Goal: Task Accomplishment & Management: Use online tool/utility

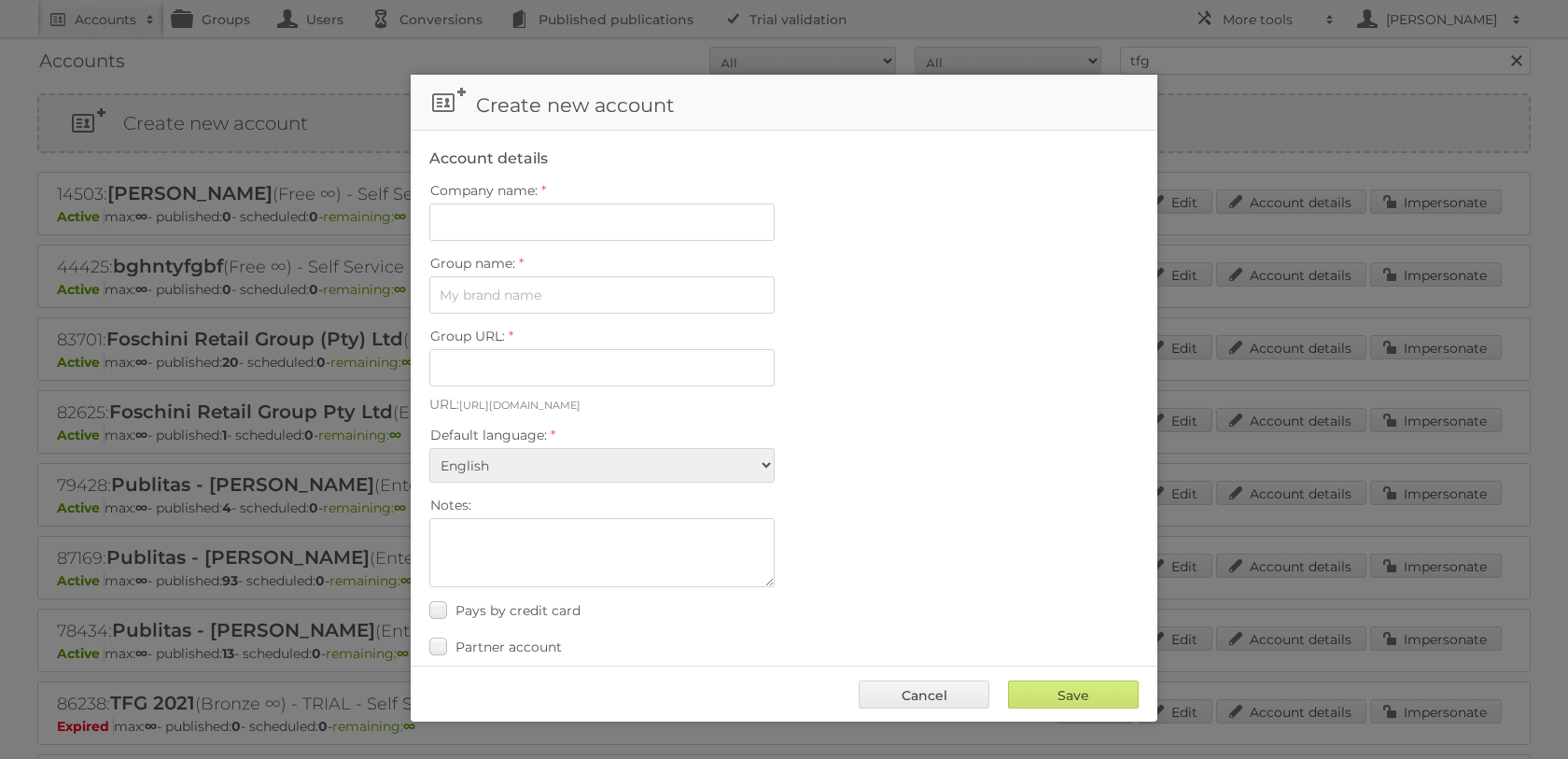
drag, startPoint x: 1120, startPoint y: -119, endPoint x: 1288, endPoint y: 134, distance: 303.7
click at [1288, 134] on div at bounding box center [784, 379] width 1568 height 759
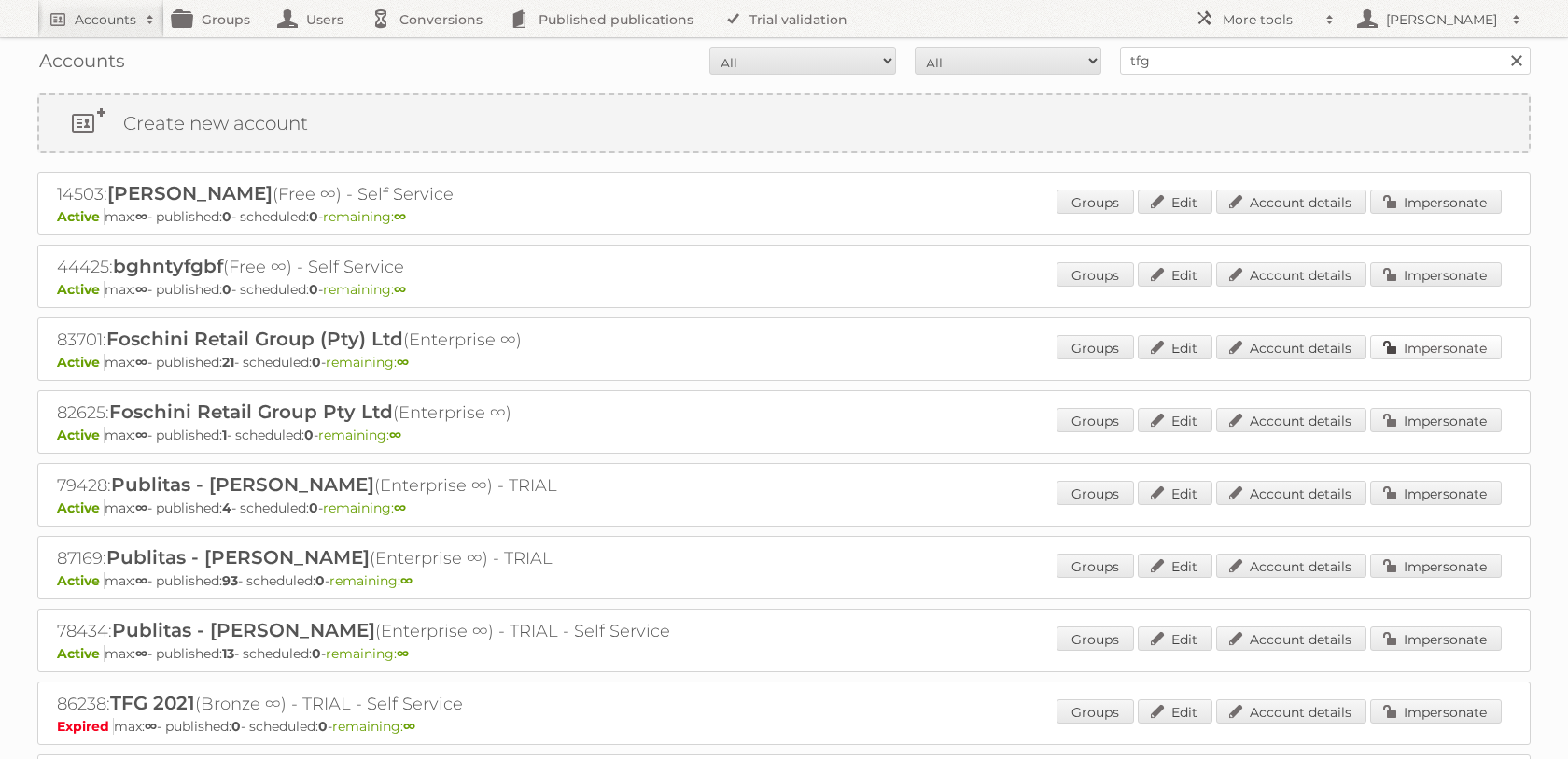
click at [1419, 359] on link "Impersonate" at bounding box center [1435, 347] width 132 height 24
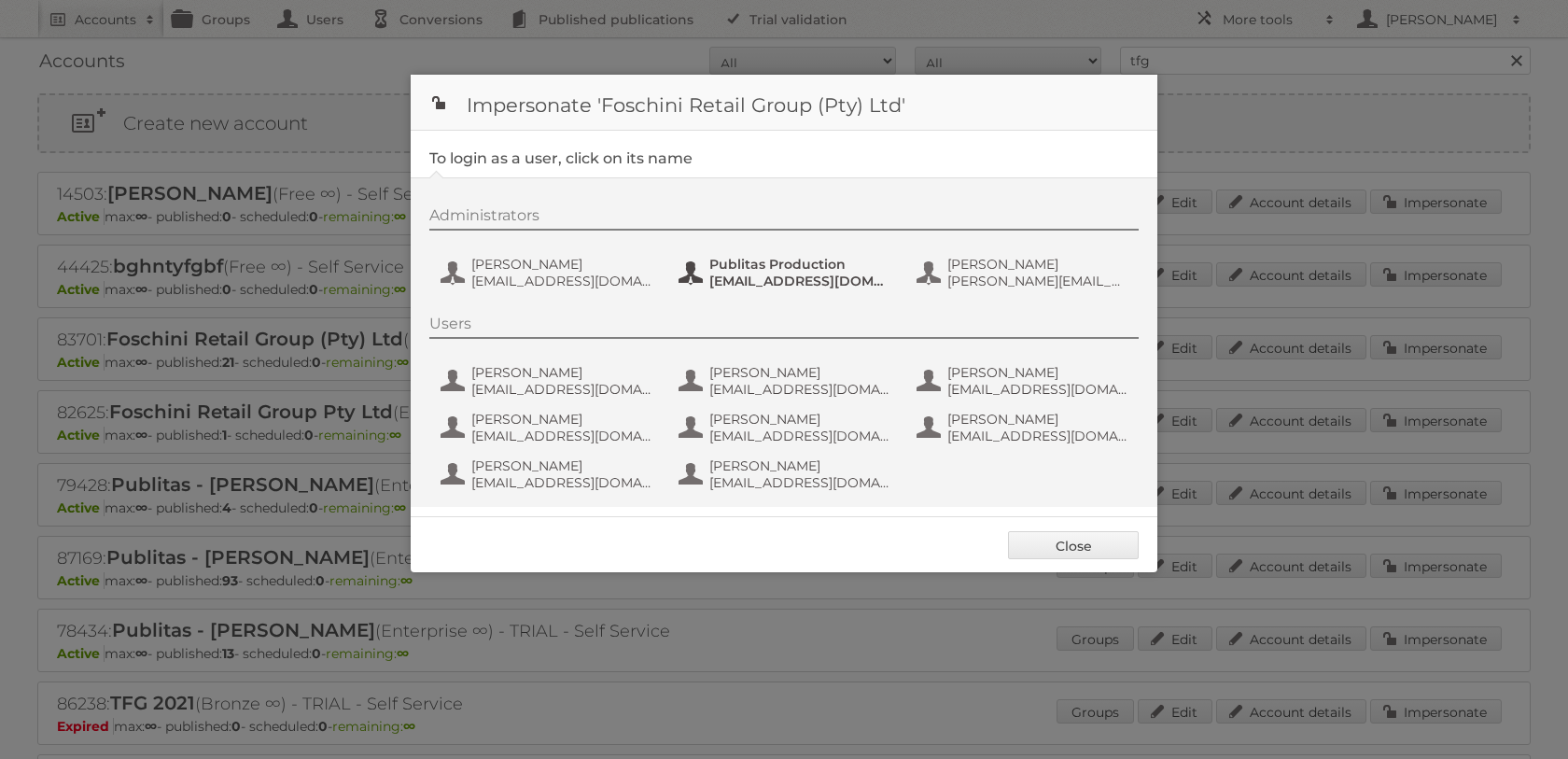
click at [756, 267] on span "Publitas Production" at bounding box center [800, 264] width 181 height 17
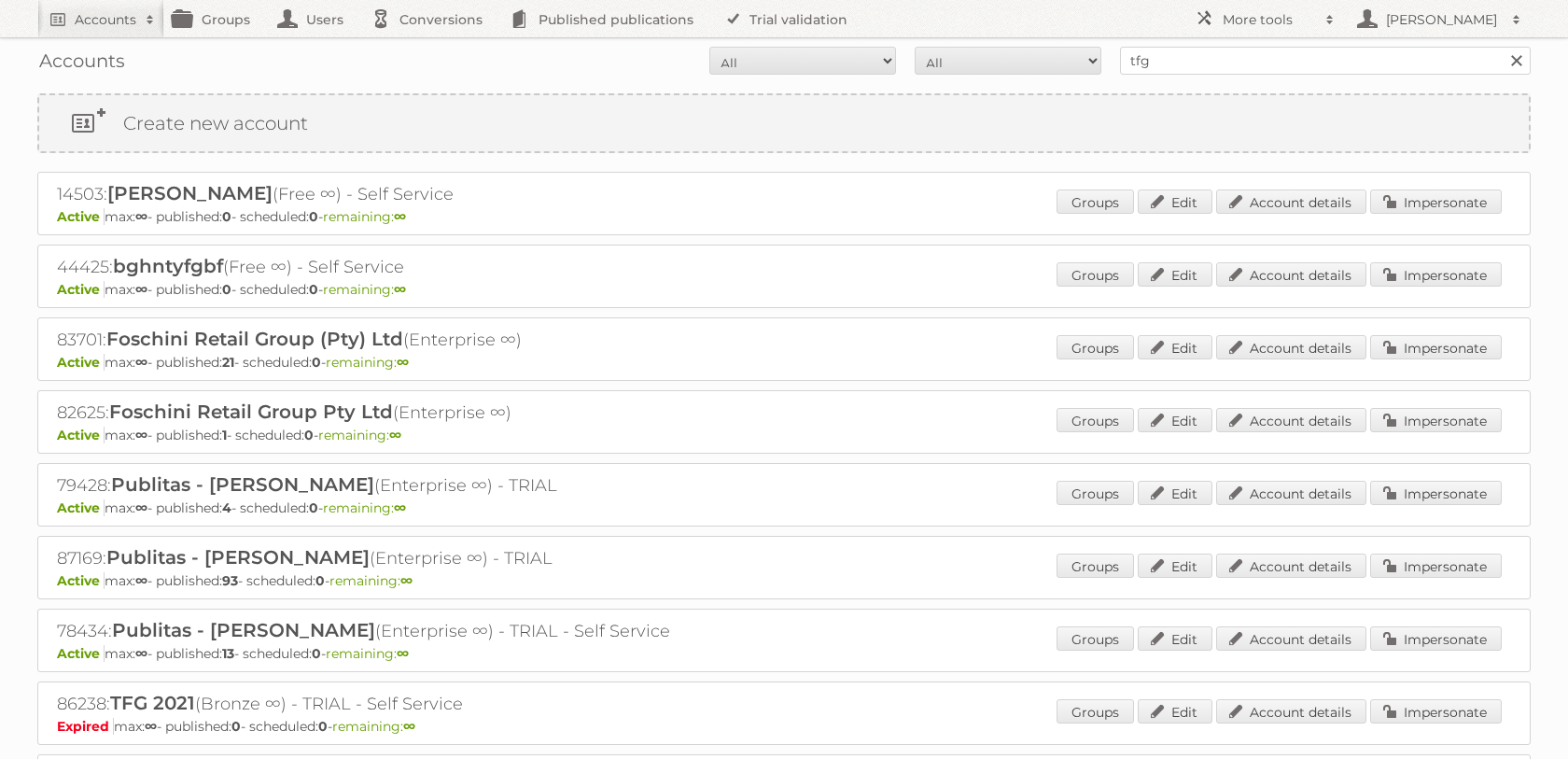
click at [1430, 350] on div "83701: Foschini Retail Group (Pty) Ltd (Enterprise ∞) Active max: ∞ - published…" at bounding box center [784, 349] width 1493 height 63
click at [1423, 359] on link "Impersonate" at bounding box center [1435, 347] width 132 height 24
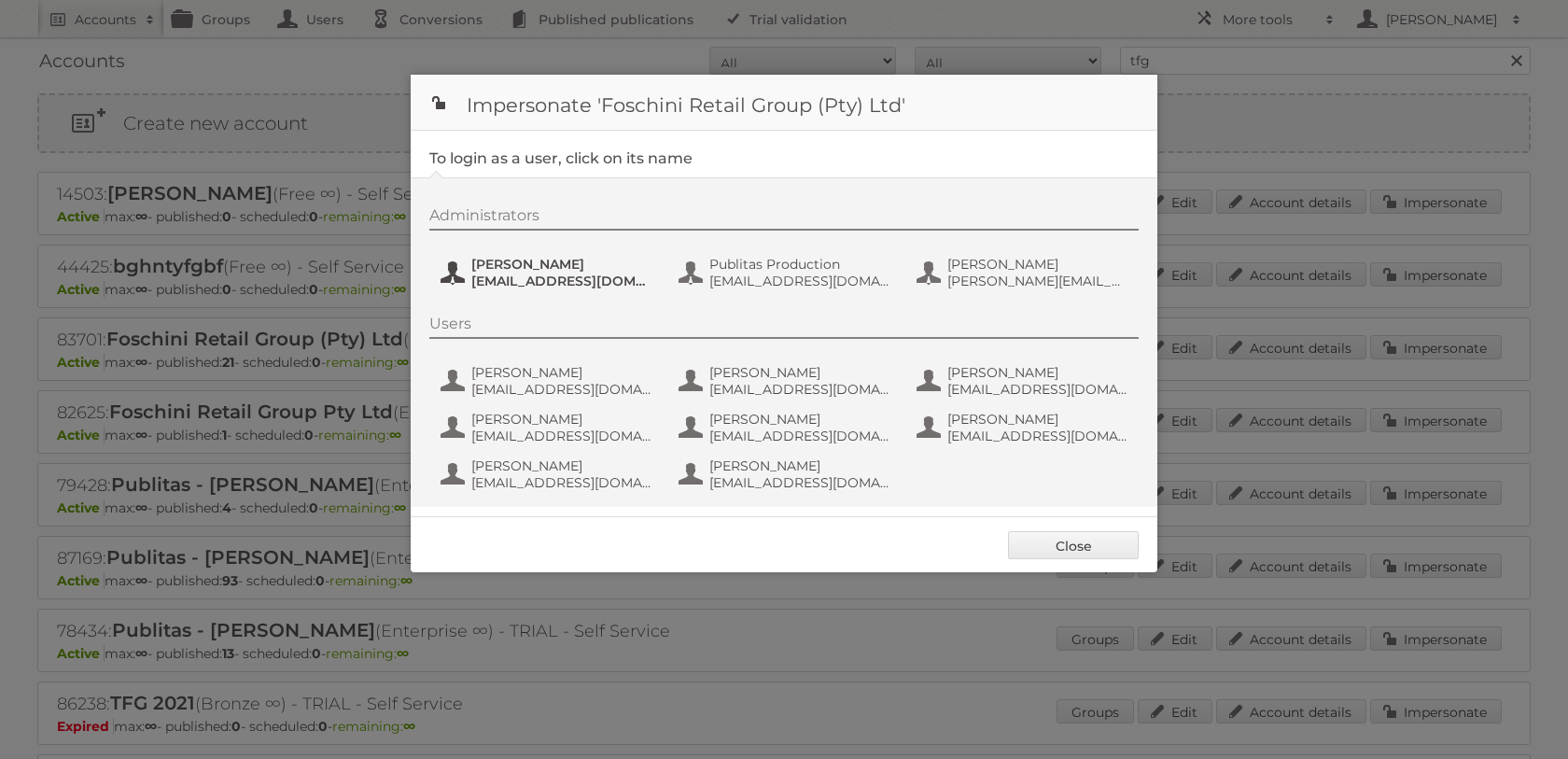
click at [527, 258] on button "Jeanne de Wet jeanned@tfg.co.za" at bounding box center [548, 273] width 219 height 37
